Goal: Information Seeking & Learning: Find specific fact

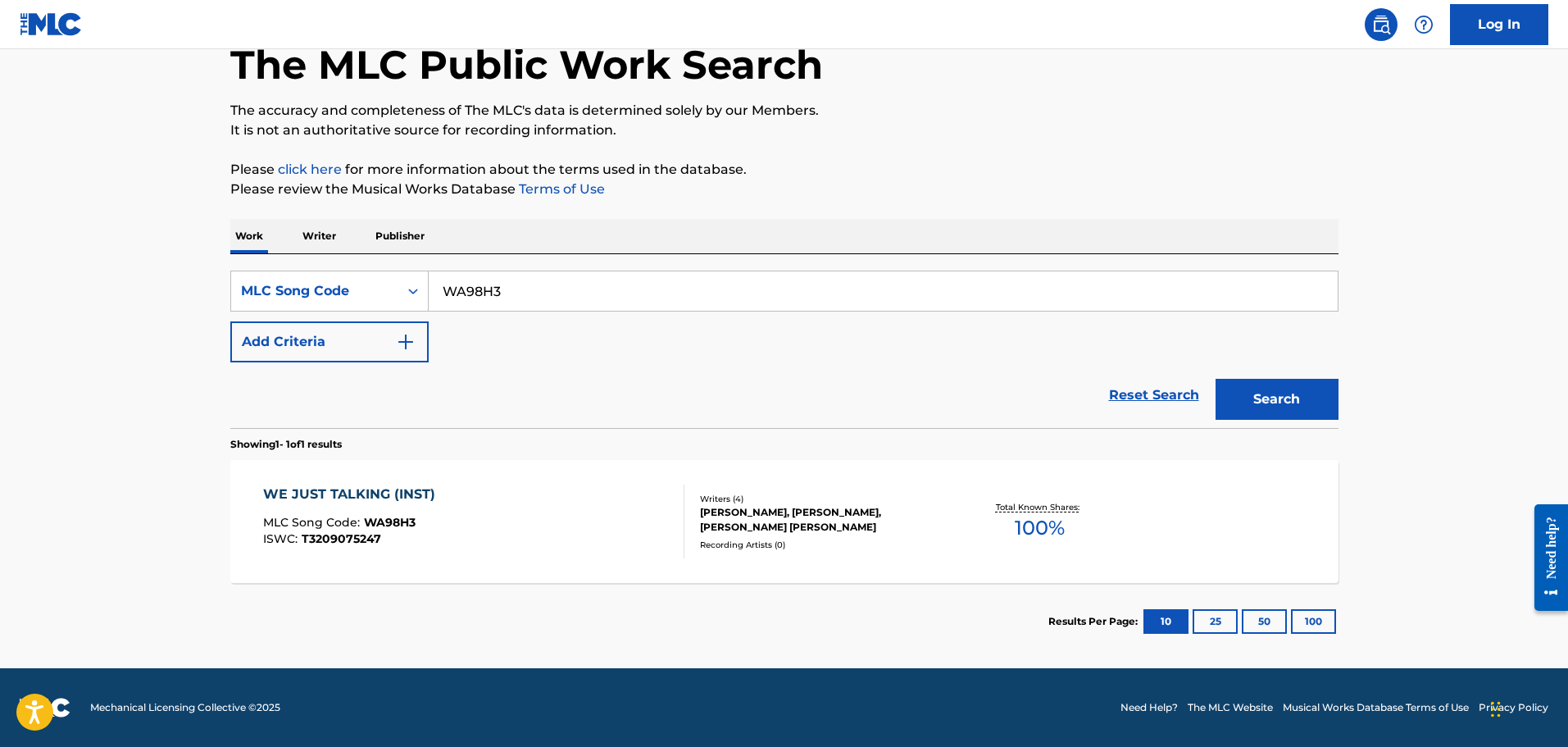
click at [491, 293] on input "WA98H3" at bounding box center [883, 291] width 909 height 39
type input "PA0RH5"
click at [1215, 379] on button "Search" at bounding box center [1277, 399] width 123 height 41
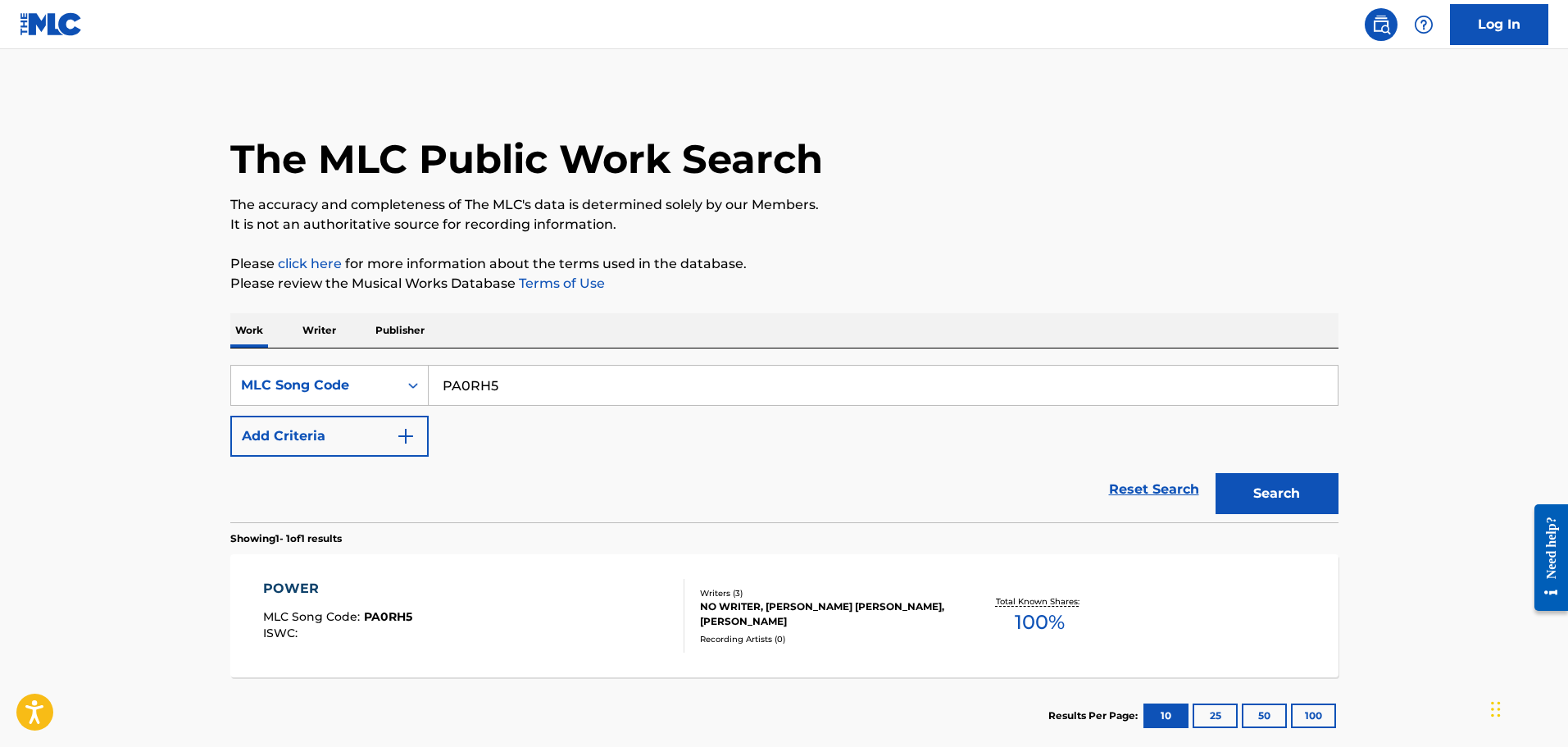
scroll to position [94, 0]
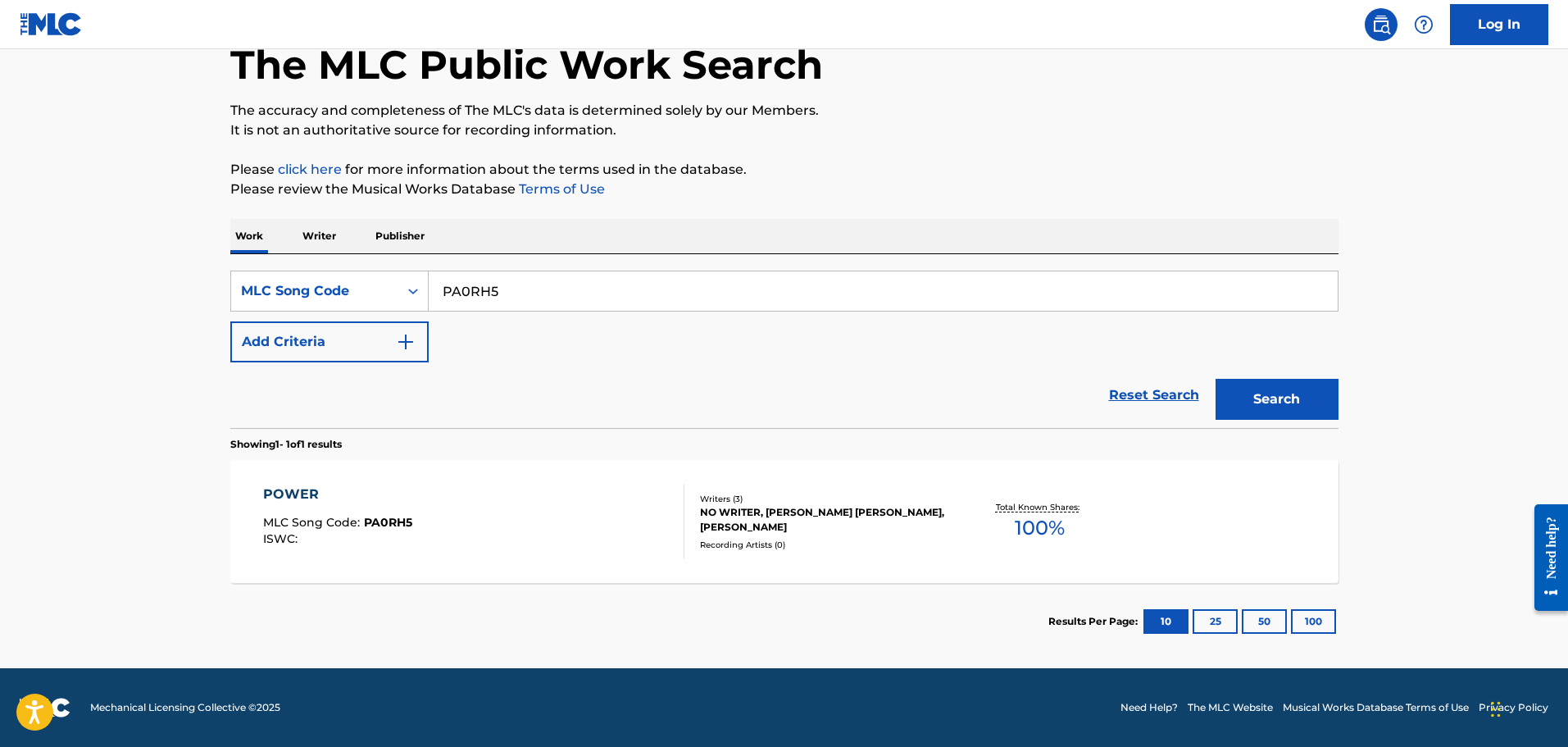
click at [449, 469] on div "POWER MLC Song Code : PA0RH5 ISWC : Writers ( 3 ) NO WRITER, [PERSON_NAME] [PER…" at bounding box center [784, 522] width 1108 height 123
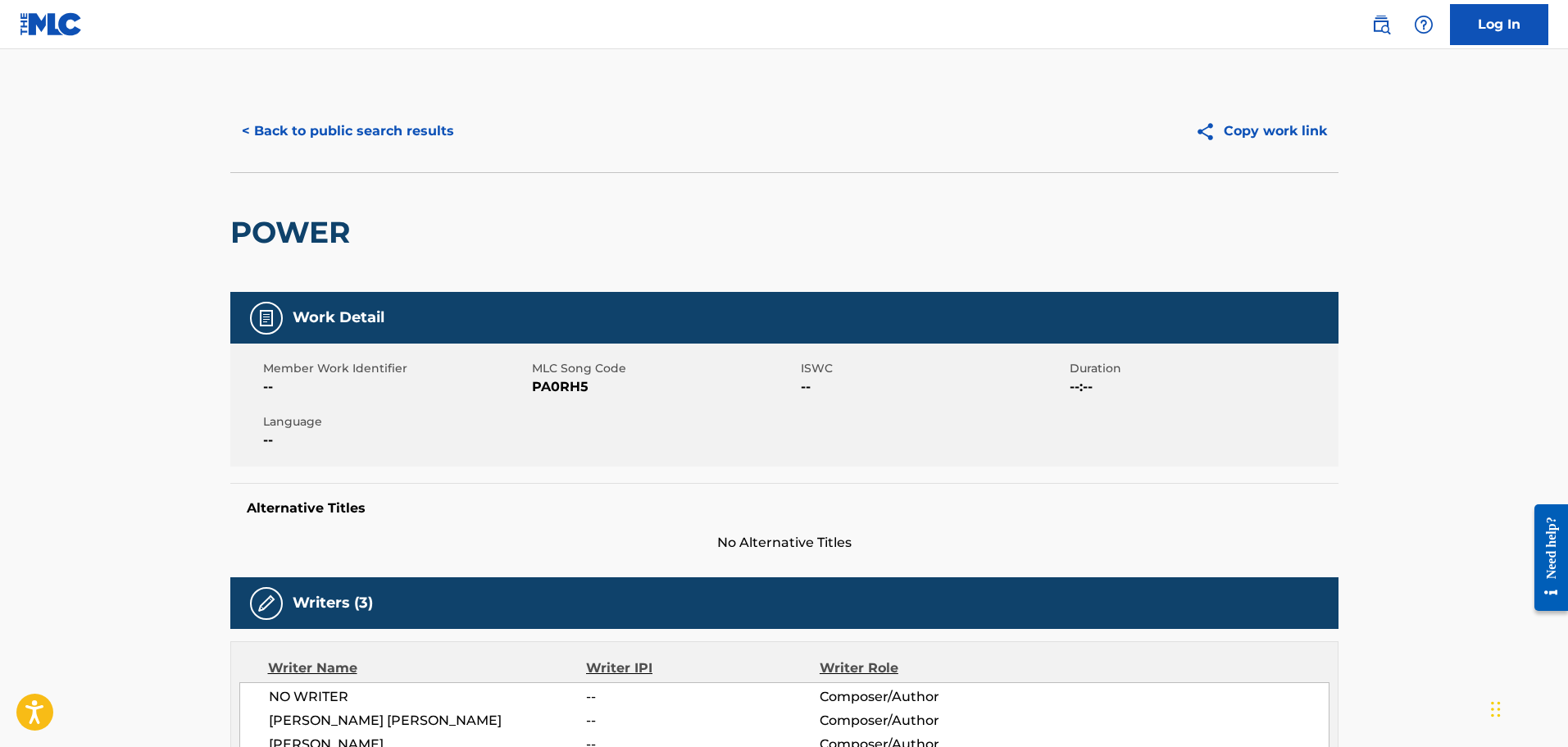
click at [382, 153] on div "< Back to public search results Copy work link" at bounding box center [784, 131] width 1108 height 82
click at [391, 128] on button "< Back to public search results" at bounding box center [348, 131] width 235 height 41
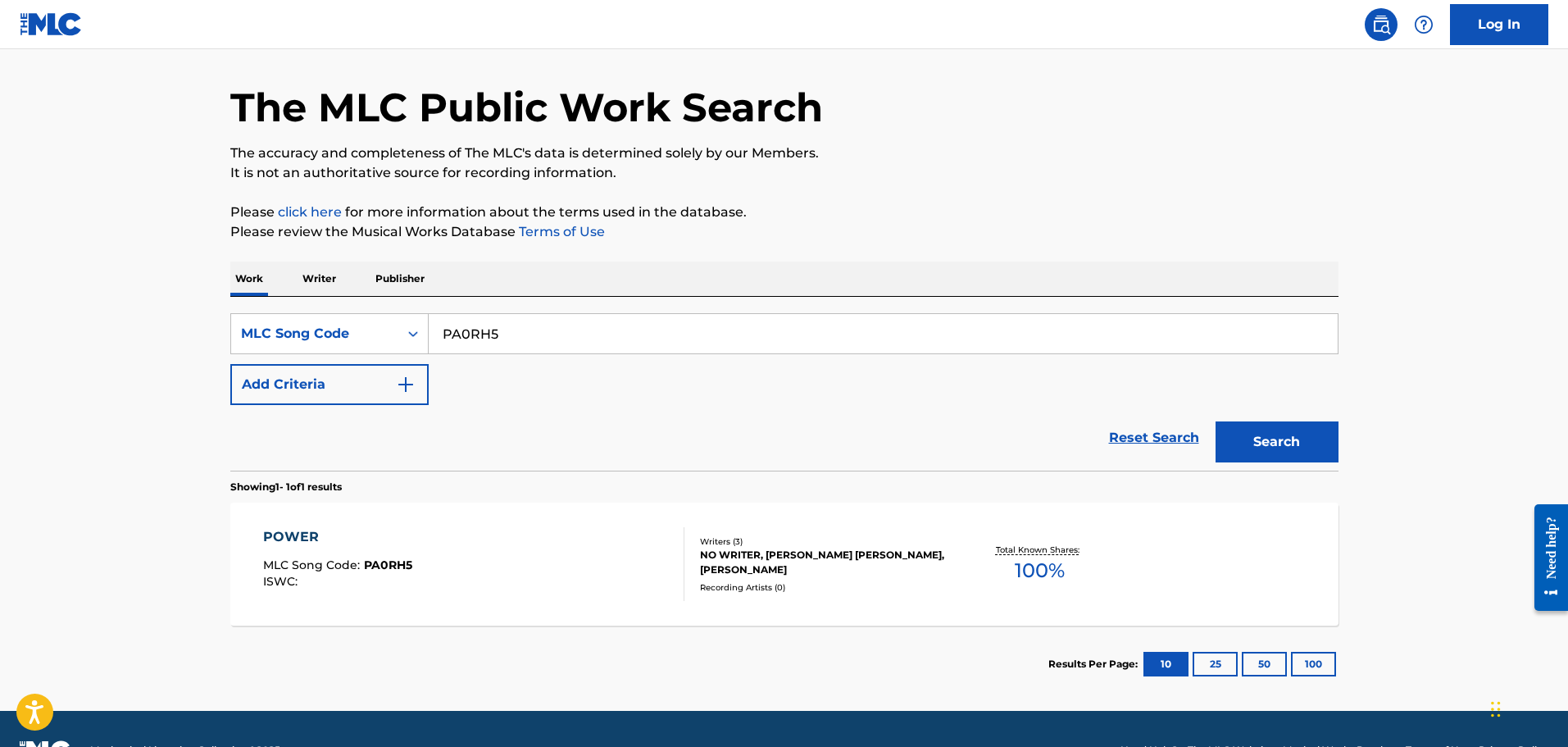
click at [533, 318] on input "PA0RH5" at bounding box center [883, 334] width 909 height 39
paste input "SD5GVA"
type input "SD5GVA"
click at [1215, 421] on button "Search" at bounding box center [1277, 442] width 123 height 41
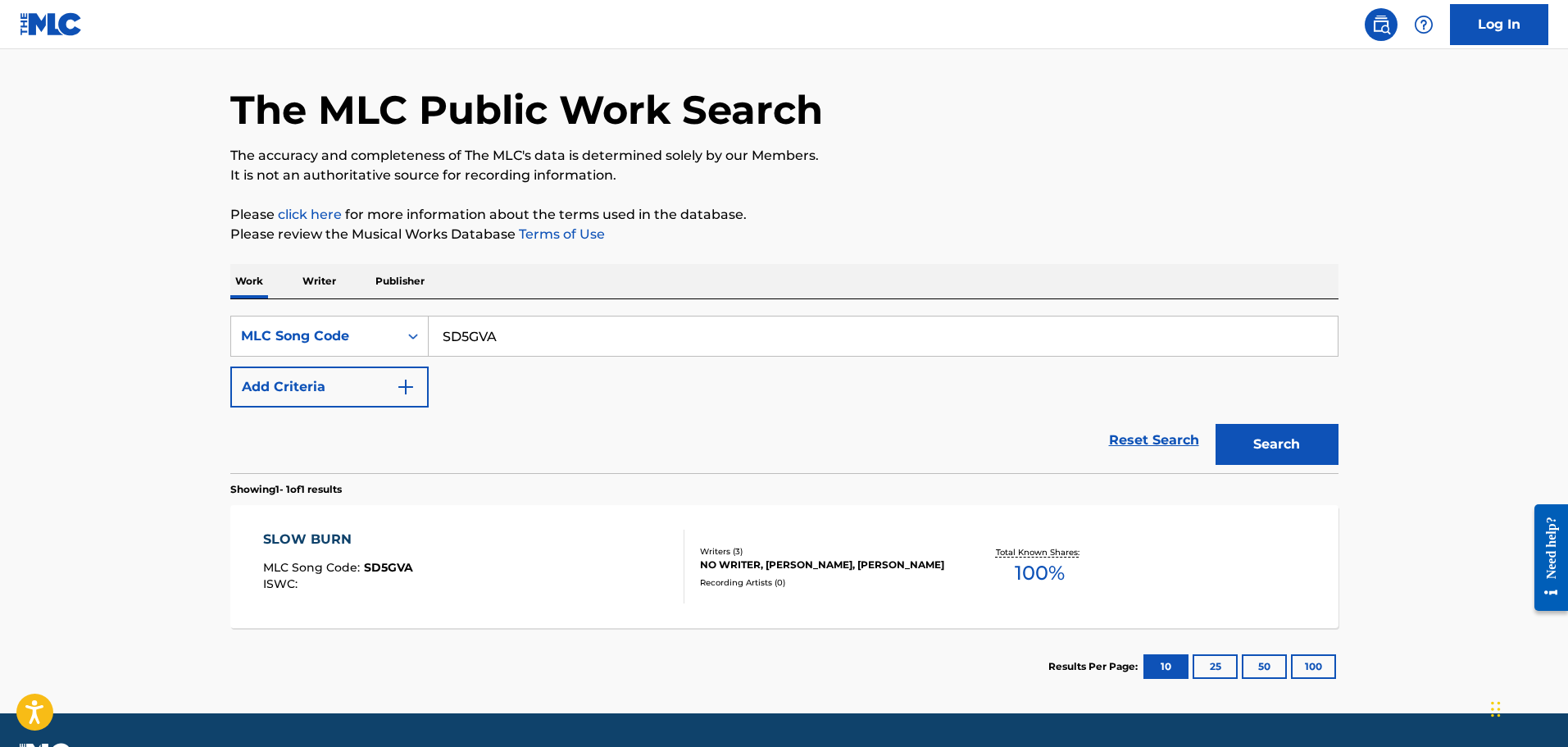
scroll to position [94, 0]
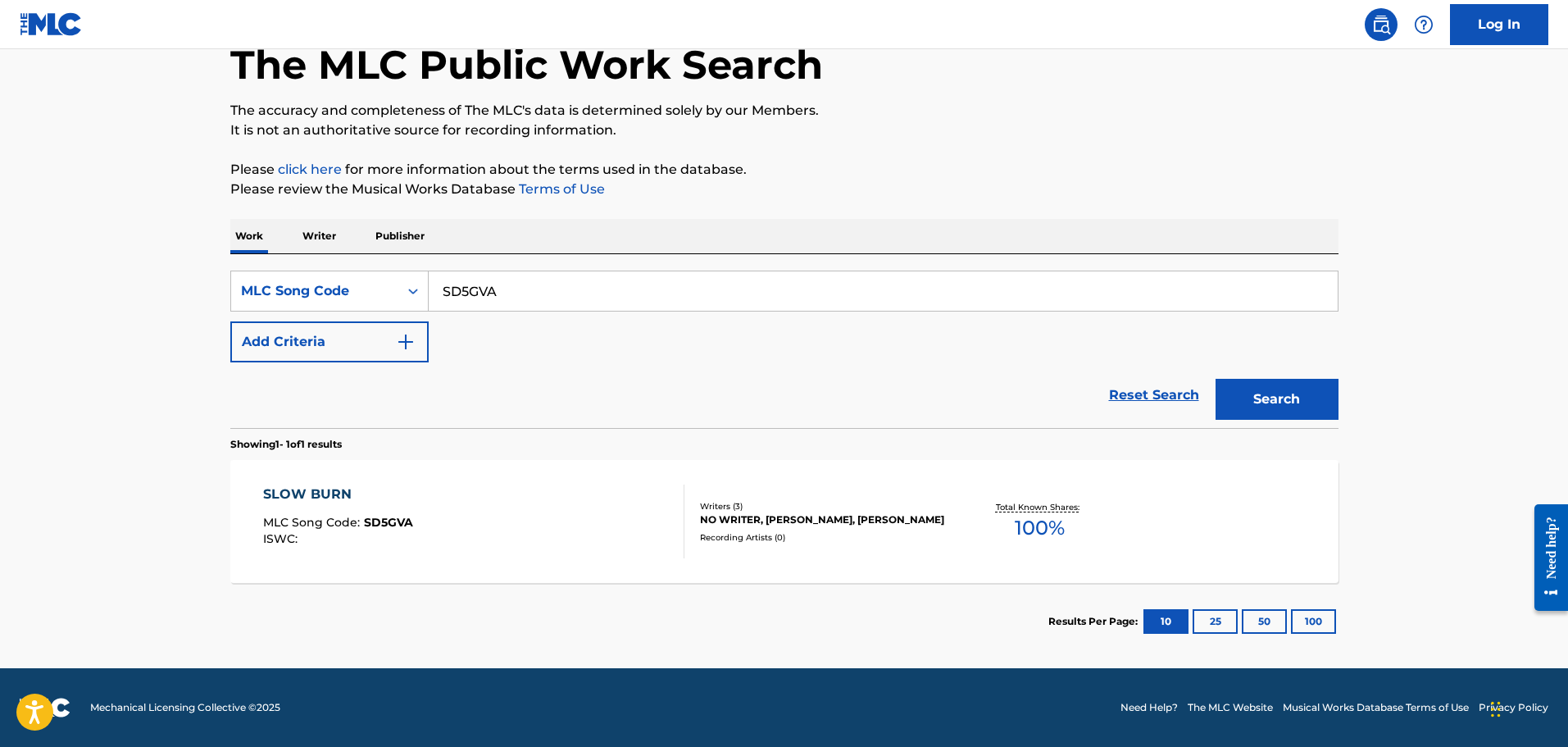
click at [379, 477] on div "SLOW BURN MLC Song Code : SD5GVA ISWC : Writers ( 3 ) NO WRITER, [PERSON_NAME],…" at bounding box center [784, 522] width 1108 height 123
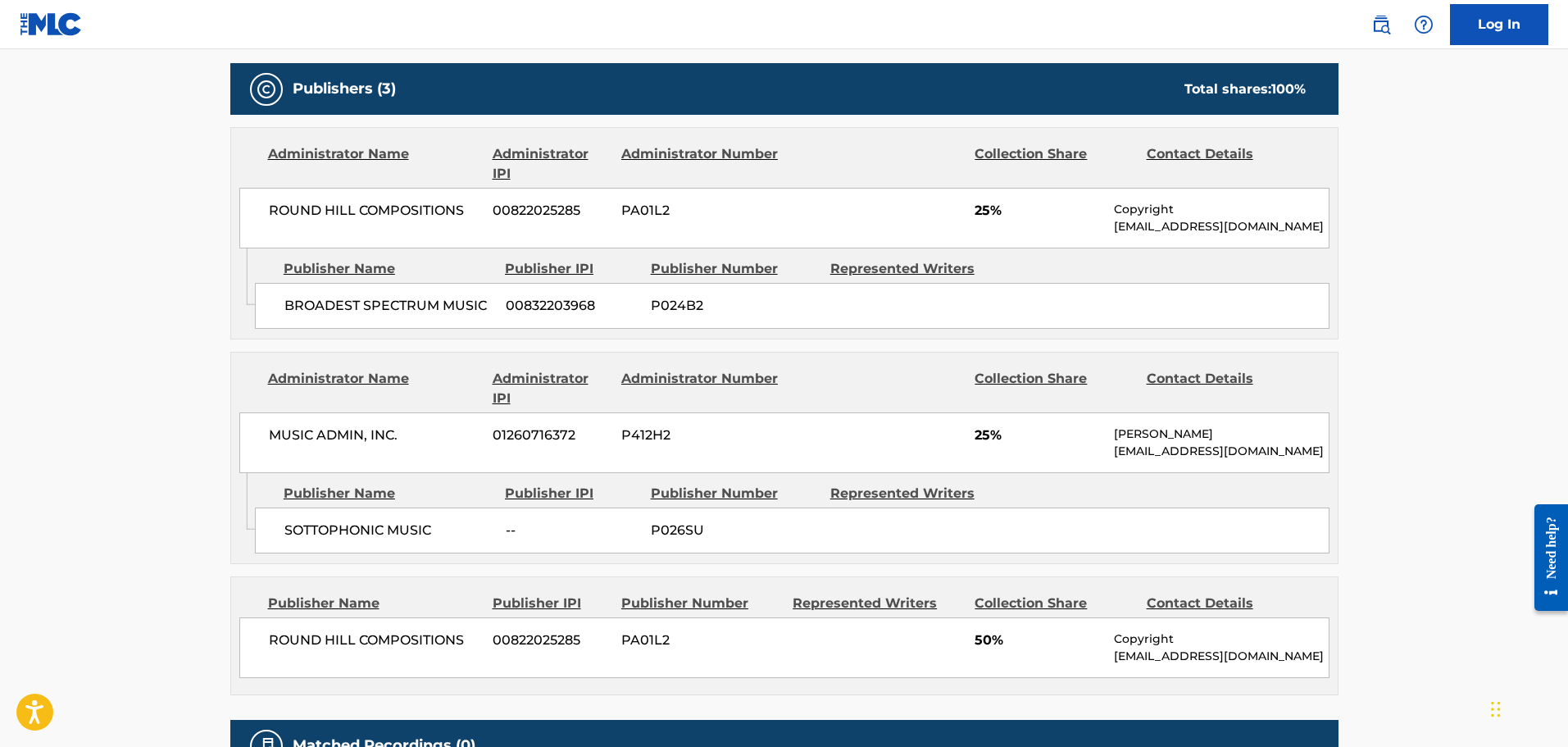
scroll to position [918, 0]
